Goal: Information Seeking & Learning: Learn about a topic

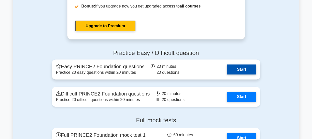
scroll to position [785, 0]
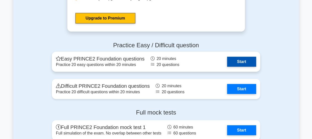
click at [239, 58] on link "Start" at bounding box center [241, 62] width 29 height 10
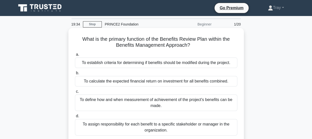
click at [177, 105] on div "To define how and when measurement of achievement of the project's benefits can…" at bounding box center [156, 103] width 163 height 17
click at [75, 94] on input "c. To define how and when measurement of achievement of the project's benefits …" at bounding box center [75, 91] width 0 height 3
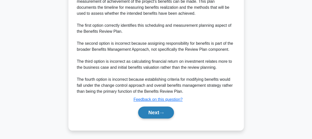
click at [156, 115] on button "Next" at bounding box center [156, 113] width 36 height 12
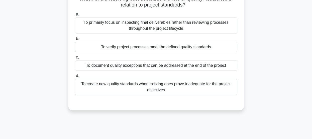
scroll to position [31, 0]
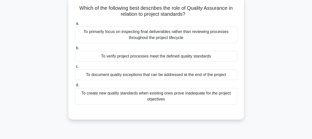
click at [160, 58] on div "To verify project processes meet the defined quality standards" at bounding box center [156, 56] width 163 height 11
drag, startPoint x: 160, startPoint y: 58, endPoint x: 122, endPoint y: 55, distance: 38.0
click at [122, 55] on div "To verify project processes meet the defined quality standards" at bounding box center [156, 56] width 163 height 11
click at [75, 50] on input "b. To verify project processes meet the defined quality standards" at bounding box center [75, 48] width 0 height 3
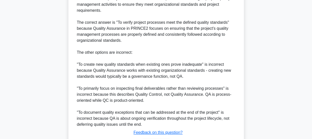
scroll to position [199, 0]
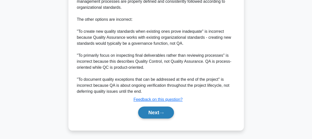
click at [153, 116] on button "Next" at bounding box center [156, 113] width 36 height 12
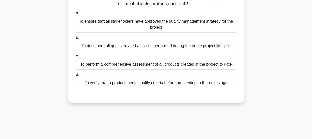
scroll to position [31, 0]
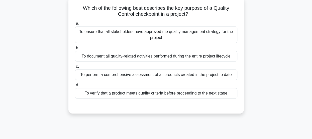
click at [165, 75] on div "To perform a comprehensive assessment of all products created in the project to…" at bounding box center [156, 75] width 163 height 11
click at [75, 68] on input "c. To perform a comprehensive assessment of all products created in the project…" at bounding box center [75, 66] width 0 height 3
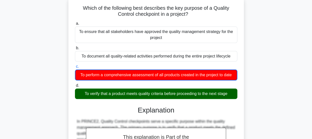
click at [162, 94] on div "To verify that a product meets quality criteria before proceeding to the next s…" at bounding box center [156, 94] width 163 height 11
click at [75, 88] on input "d. To verify that a product meets quality criteria before proceeding to the nex…" at bounding box center [75, 85] width 0 height 3
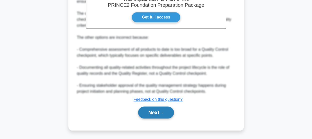
click at [160, 113] on button "Next" at bounding box center [156, 113] width 36 height 12
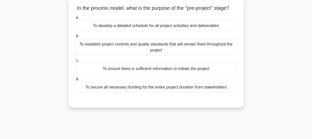
click at [162, 74] on div "To ensure there is sufficient information to initiate the project" at bounding box center [156, 69] width 163 height 11
click at [75, 62] on input "c. To ensure there is sufficient information to initiate the project" at bounding box center [75, 60] width 0 height 3
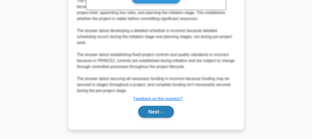
click at [155, 113] on button "Next" at bounding box center [156, 112] width 36 height 12
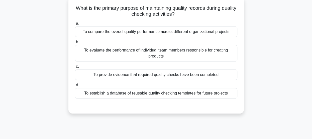
click at [147, 77] on div "To provide evidence that required quality checks have been completed" at bounding box center [156, 75] width 163 height 11
click at [75, 68] on input "c. To provide evidence that required quality checks have been completed" at bounding box center [75, 66] width 0 height 3
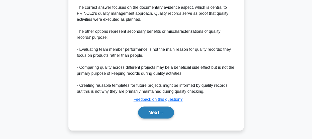
click at [154, 114] on button "Next" at bounding box center [156, 113] width 36 height 12
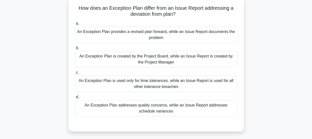
click at [152, 37] on div "An Exception Plan provides a revised plan forward, while an Issue Report docume…" at bounding box center [156, 35] width 163 height 17
click at [75, 25] on input "a. An Exception Plan provides a revised plan forward, while an Issue Report doc…" at bounding box center [75, 23] width 0 height 3
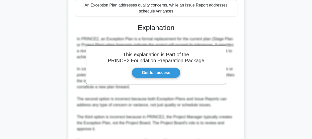
scroll to position [193, 0]
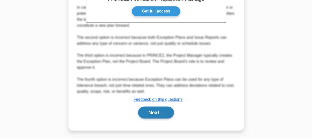
click at [152, 116] on button "Next" at bounding box center [156, 113] width 36 height 12
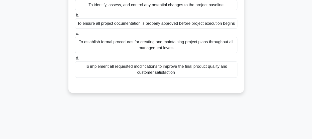
scroll to position [31, 0]
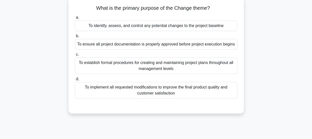
click at [138, 24] on div "To identify, assess, and control any potential changes to the project baseline" at bounding box center [156, 26] width 163 height 11
click at [75, 19] on input "a. To identify, assess, and control any potential changes to the project baseli…" at bounding box center [75, 17] width 0 height 3
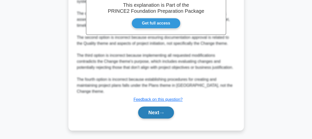
click at [153, 115] on button "Next" at bounding box center [156, 113] width 36 height 12
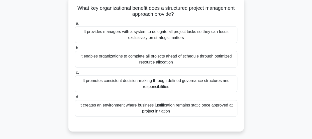
click at [147, 39] on div "It provides managers with a system to delegate all project tasks so they can fo…" at bounding box center [156, 35] width 163 height 17
click at [75, 25] on input "a. It provides managers with a system to delegate all project tasks so they can…" at bounding box center [75, 23] width 0 height 3
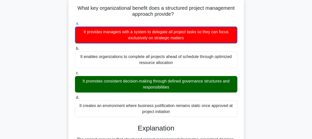
click at [150, 84] on div "It promotes consistent decision-making through defined governance structures an…" at bounding box center [156, 84] width 163 height 17
click at [75, 75] on input "c. It promotes consistent decision-making through defined governance structures…" at bounding box center [75, 73] width 0 height 3
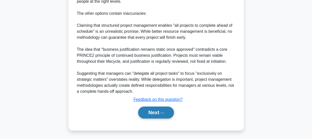
click at [150, 112] on button "Next" at bounding box center [156, 113] width 36 height 12
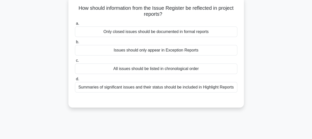
click at [157, 88] on div "Summaries of significant issues and their status should be included in Highligh…" at bounding box center [156, 87] width 163 height 11
click at [75, 81] on input "d. Summaries of significant issues and their status should be included in Highl…" at bounding box center [75, 79] width 0 height 3
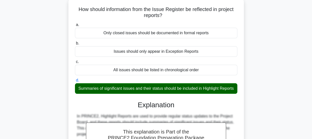
scroll to position [131, 0]
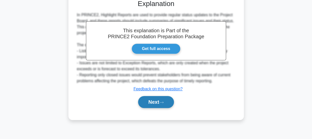
click at [146, 107] on button "Next" at bounding box center [156, 102] width 36 height 12
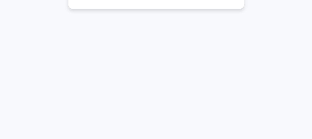
scroll to position [31, 0]
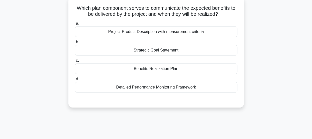
click at [154, 66] on div "Benefits Realization Plan" at bounding box center [156, 69] width 163 height 11
click at [75, 62] on input "c. Benefits Realization Plan" at bounding box center [75, 60] width 0 height 3
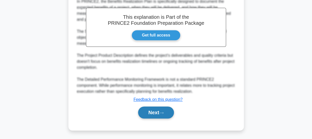
click at [147, 111] on button "Next" at bounding box center [156, 113] width 36 height 12
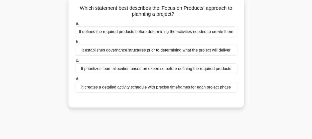
click at [158, 28] on div "It defines the required products before determining the activities needed to cr…" at bounding box center [156, 32] width 163 height 11
click at [75, 25] on input "a. It defines the required products before determining the activities needed to…" at bounding box center [75, 23] width 0 height 3
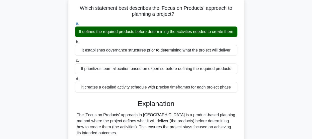
scroll to position [157, 0]
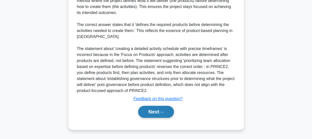
click at [149, 110] on button "Next" at bounding box center [156, 112] width 36 height 12
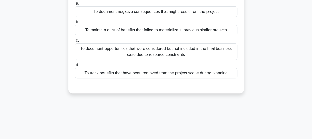
scroll to position [31, 0]
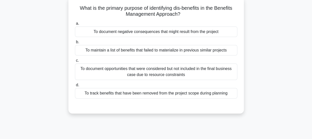
click at [147, 32] on div "To document negative consequences that might result from the project" at bounding box center [156, 32] width 163 height 11
click at [75, 25] on input "a. To document negative consequences that might result from the project" at bounding box center [75, 23] width 0 height 3
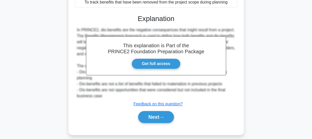
scroll to position [131, 0]
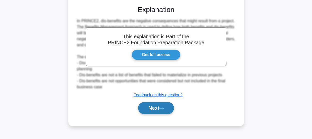
click at [149, 104] on button "Next" at bounding box center [156, 108] width 36 height 12
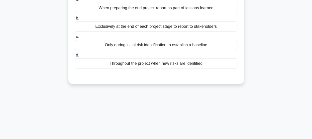
scroll to position [6, 0]
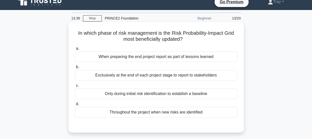
click at [144, 112] on div "Throughout the project when new risks are identified" at bounding box center [156, 112] width 163 height 11
click at [75, 106] on input "d. Throughout the project when new risks are identified" at bounding box center [75, 104] width 0 height 3
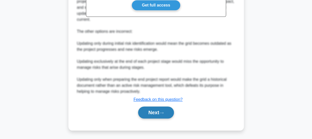
click at [145, 108] on button "Next" at bounding box center [156, 113] width 36 height 12
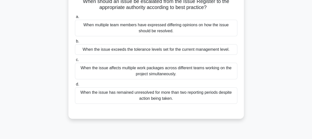
scroll to position [31, 0]
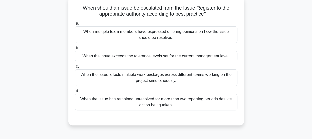
click at [168, 59] on div "When the issue exceeds the tolerance levels set for the current management leve…" at bounding box center [156, 56] width 163 height 11
click at [75, 50] on input "b. When the issue exceeds the tolerance levels set for the current management l…" at bounding box center [75, 48] width 0 height 3
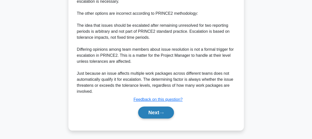
click at [148, 112] on button "Next" at bounding box center [156, 113] width 36 height 12
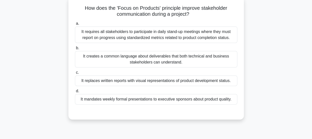
click at [143, 60] on div "It creates a common language about deliverables that both technical and busines…" at bounding box center [156, 59] width 163 height 17
click at [75, 50] on input "b. It creates a common language about deliverables that both technical and busi…" at bounding box center [75, 48] width 0 height 3
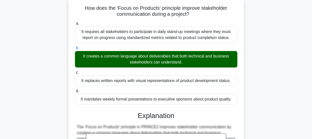
scroll to position [145, 0]
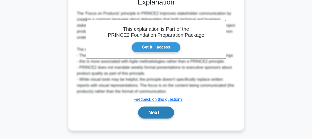
click at [152, 112] on button "Next" at bounding box center [156, 113] width 36 height 12
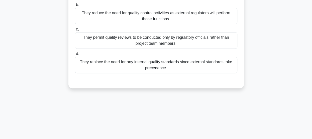
scroll to position [31, 0]
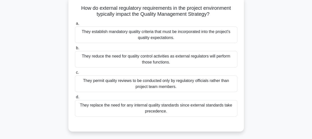
click at [150, 62] on div "They reduce the need for quality control activities as external regulators will…" at bounding box center [156, 59] width 163 height 17
click at [75, 50] on input "b. They reduce the need for quality control activities as external regulators w…" at bounding box center [75, 48] width 0 height 3
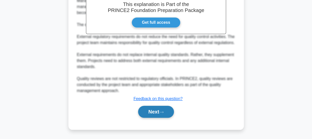
click at [148, 109] on button "Next" at bounding box center [156, 112] width 36 height 12
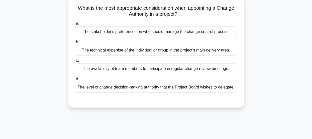
scroll to position [0, 0]
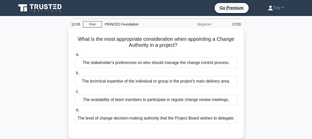
click at [158, 120] on div "The level of change decision-making authority that the Project Board wishes to …" at bounding box center [156, 118] width 163 height 11
click at [75, 112] on input "d. The level of change decision-making authority that the Project Board wishes …" at bounding box center [75, 110] width 0 height 3
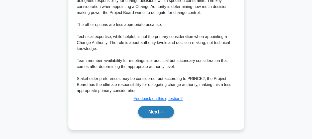
click at [154, 113] on button "Next" at bounding box center [156, 112] width 36 height 12
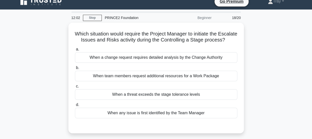
scroll to position [6, 0]
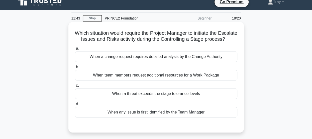
click at [158, 99] on div "When a threat exceeds the stage tolerance levels" at bounding box center [156, 94] width 163 height 11
click at [75, 88] on input "c. When a threat exceeds the stage tolerance levels" at bounding box center [75, 85] width 0 height 3
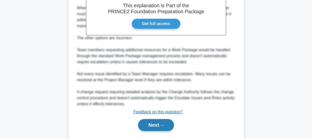
click at [157, 128] on button "Next" at bounding box center [156, 125] width 36 height 12
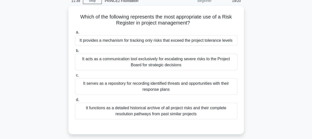
scroll to position [31, 0]
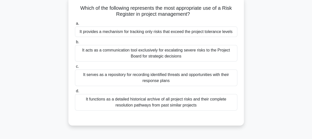
click at [156, 79] on div "It serves as a repository for recording identified threats and opportunities wi…" at bounding box center [156, 78] width 163 height 17
click at [75, 68] on input "c. It serves as a repository for recording identified threats and opportunities…" at bounding box center [75, 66] width 0 height 3
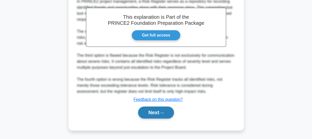
click at [155, 115] on button "Next" at bounding box center [156, 113] width 36 height 12
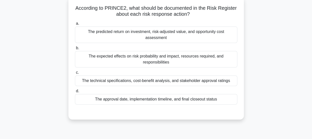
click at [152, 63] on div "The expected effects on risk probability and impact, resources required, and re…" at bounding box center [156, 59] width 163 height 17
drag, startPoint x: 152, startPoint y: 63, endPoint x: 134, endPoint y: 63, distance: 17.6
click at [135, 62] on div "The expected effects on risk probability and impact, resources required, and re…" at bounding box center [156, 59] width 163 height 17
click at [75, 50] on input "b. The expected effects on risk probability and impact, resources required, and…" at bounding box center [75, 48] width 0 height 3
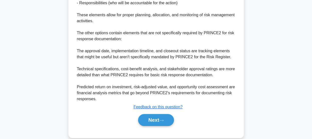
scroll to position [205, 0]
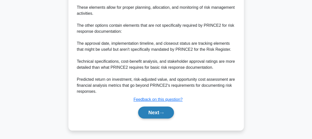
click at [155, 111] on button "Next" at bounding box center [156, 113] width 36 height 12
click at [152, 114] on button "Next" at bounding box center [156, 113] width 36 height 12
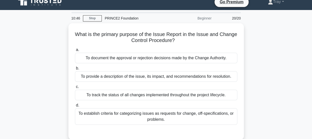
scroll to position [0, 0]
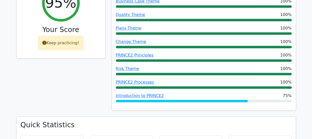
scroll to position [276, 0]
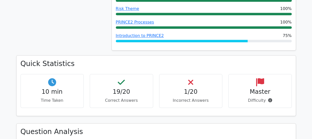
click at [191, 89] on h4 "1/20" at bounding box center [191, 92] width 55 height 7
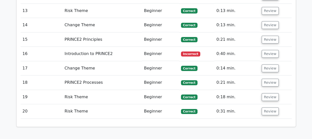
scroll to position [878, 0]
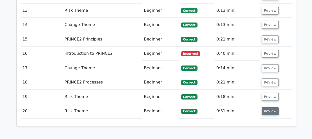
click at [264, 108] on button "Review" at bounding box center [270, 112] width 17 height 8
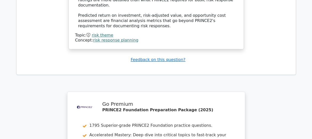
scroll to position [1326, 0]
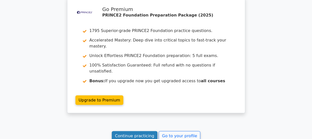
click at [137, 131] on link "Continue practicing" at bounding box center [135, 136] width 46 height 10
